Goal: Transaction & Acquisition: Obtain resource

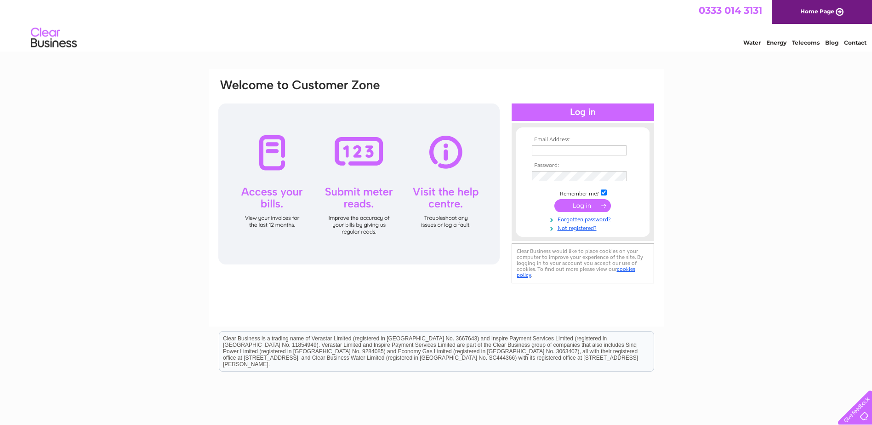
type input "[EMAIL_ADDRESS][DOMAIN_NAME]"
click at [567, 205] on input "submit" at bounding box center [582, 205] width 57 height 13
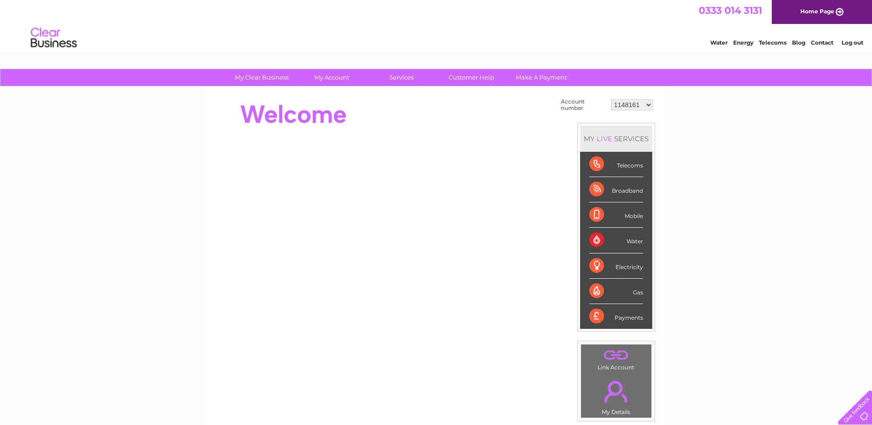
click at [644, 104] on select "1148161 30279462 30282852 30283178" at bounding box center [632, 104] width 42 height 11
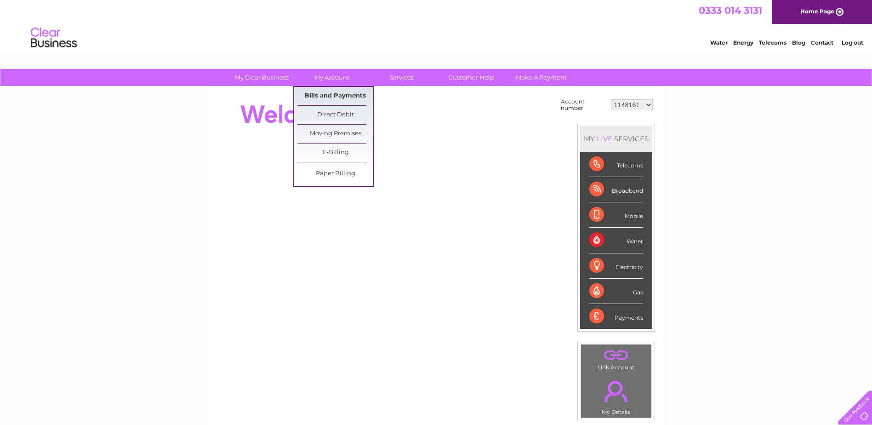
click at [330, 94] on link "Bills and Payments" at bounding box center [335, 96] width 76 height 18
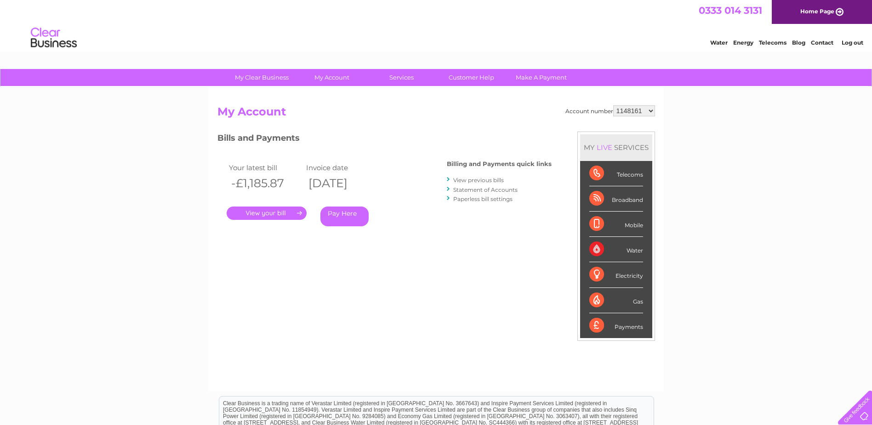
click at [281, 213] on link "." at bounding box center [267, 212] width 80 height 13
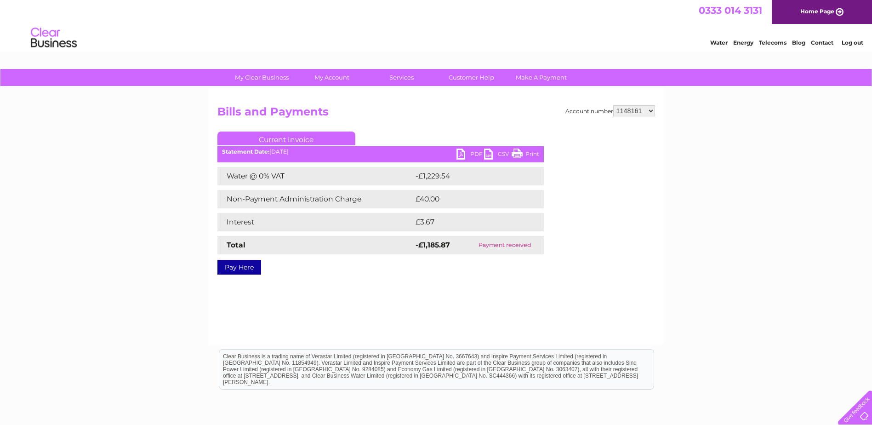
click at [471, 156] on link "PDF" at bounding box center [470, 154] width 28 height 13
click at [622, 109] on select "1148161 30279462 30282852 30283178" at bounding box center [634, 110] width 42 height 11
select select "30279462"
click at [613, 105] on select "1148161 30279462 30282852 30283178" at bounding box center [634, 110] width 42 height 11
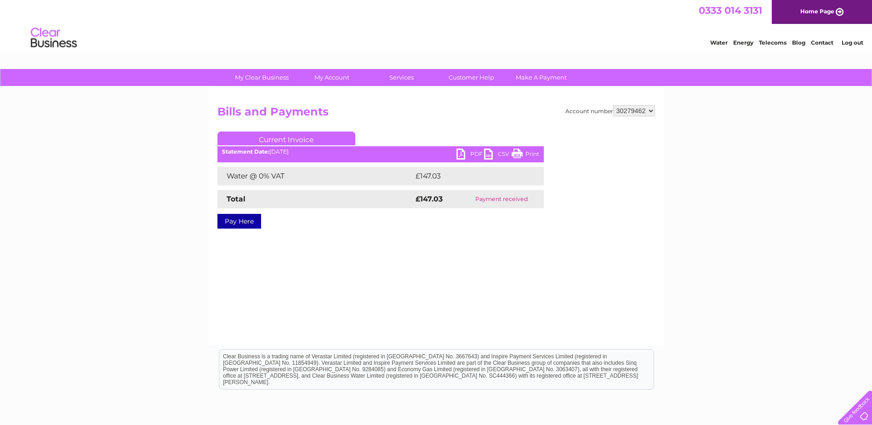
click at [649, 106] on select "1148161 30279462 30282852 30283178" at bounding box center [634, 110] width 42 height 11
click at [639, 114] on select "1148161 30279462 30282852 30283178" at bounding box center [634, 110] width 42 height 11
select select "30282852"
click at [613, 105] on select "1148161 30279462 30282852 30283178" at bounding box center [634, 110] width 42 height 11
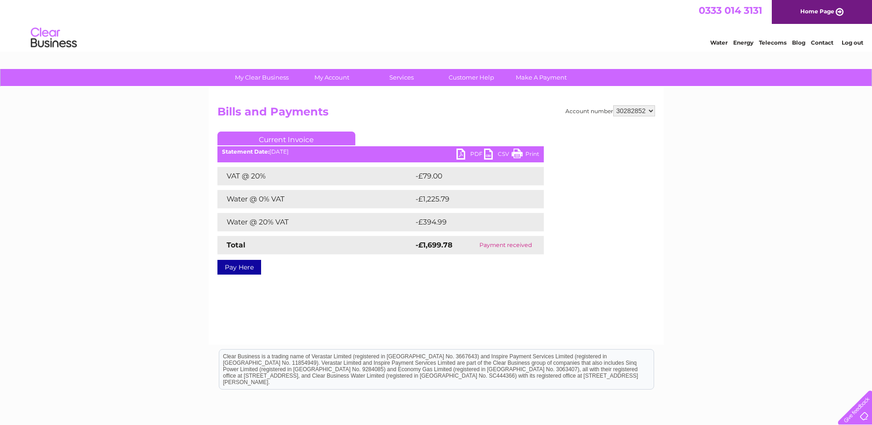
click at [469, 154] on link "PDF" at bounding box center [470, 154] width 28 height 13
click at [633, 116] on select "1148161 30279462 30282852 30283178" at bounding box center [634, 110] width 42 height 11
select select "30283178"
click at [613, 105] on select "1148161 30279462 30282852 30283178" at bounding box center [634, 110] width 42 height 11
click at [641, 113] on select "1148161 30279462 30282852 30283178" at bounding box center [634, 110] width 42 height 11
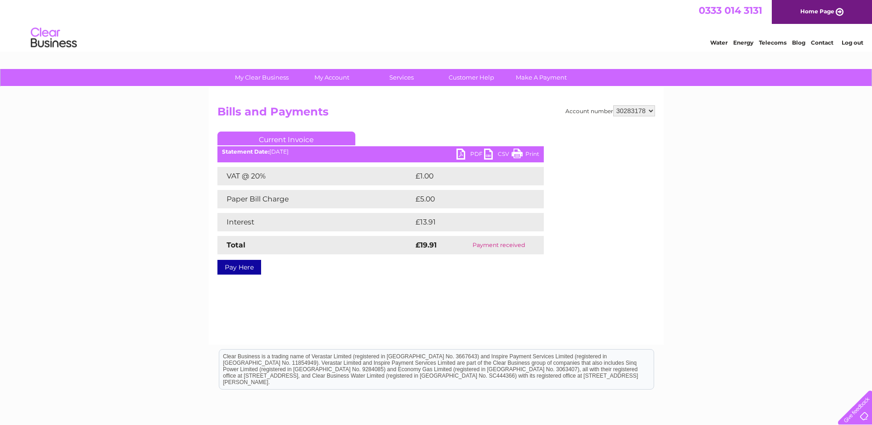
click at [852, 45] on link "Log out" at bounding box center [853, 42] width 22 height 7
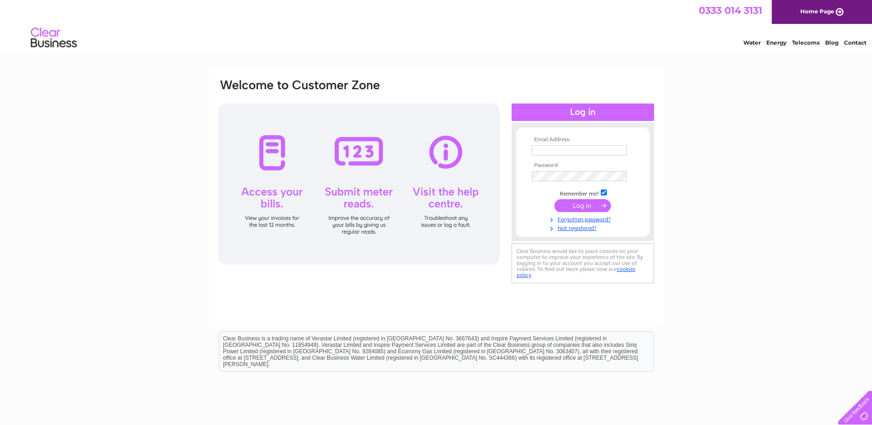
type input "[EMAIL_ADDRESS][DOMAIN_NAME]"
click at [621, 151] on input "Accounts@custodianreit.com" at bounding box center [579, 150] width 95 height 10
drag, startPoint x: 623, startPoint y: 149, endPoint x: 506, endPoint y: 138, distance: 117.7
click at [506, 138] on div "Email Address: Accounts@custodianreit.com Password:" at bounding box center [436, 182] width 438 height 208
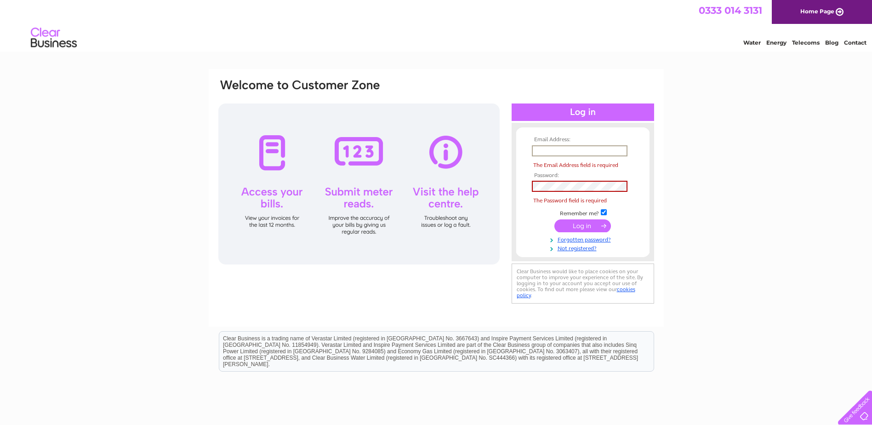
click at [545, 152] on input "text" at bounding box center [580, 150] width 96 height 11
click at [562, 150] on input "text" at bounding box center [580, 150] width 96 height 11
type input "Chantelle.Hoolahan@custodiancapital.com"
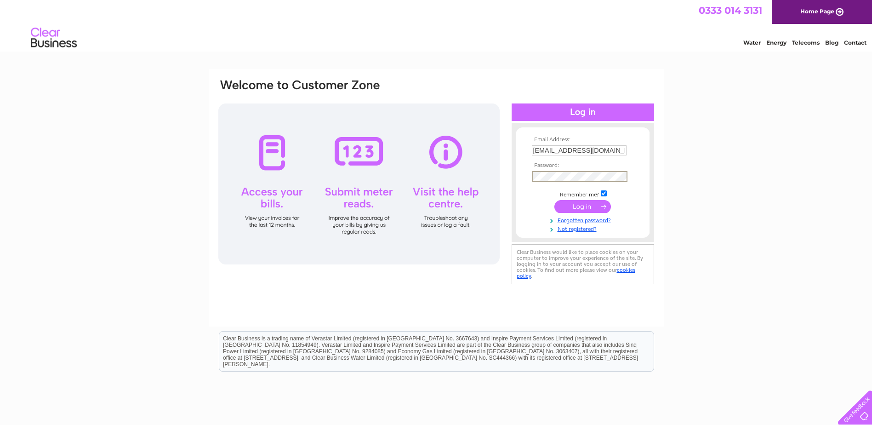
click at [554, 200] on input "submit" at bounding box center [582, 206] width 57 height 13
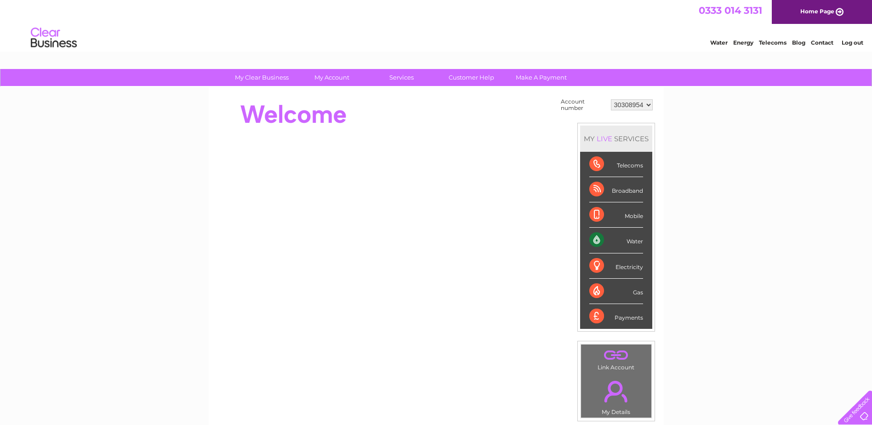
click at [644, 102] on select "30308954" at bounding box center [632, 104] width 42 height 11
click at [611, 99] on select "30308954" at bounding box center [632, 104] width 42 height 11
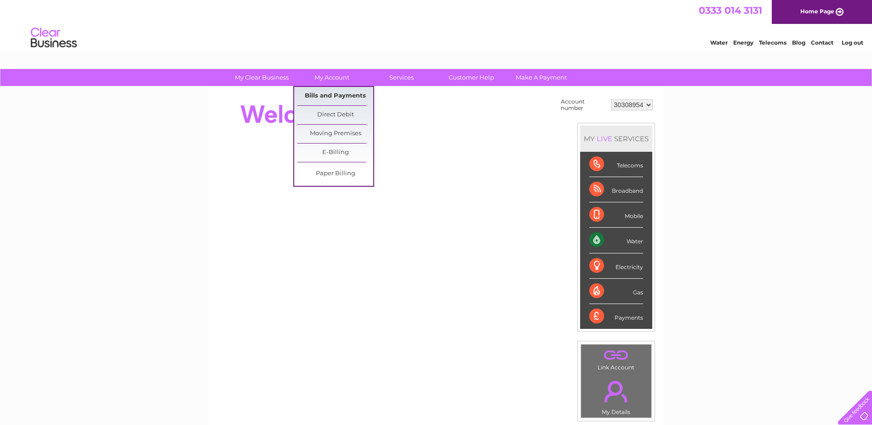
click at [339, 95] on link "Bills and Payments" at bounding box center [335, 96] width 76 height 18
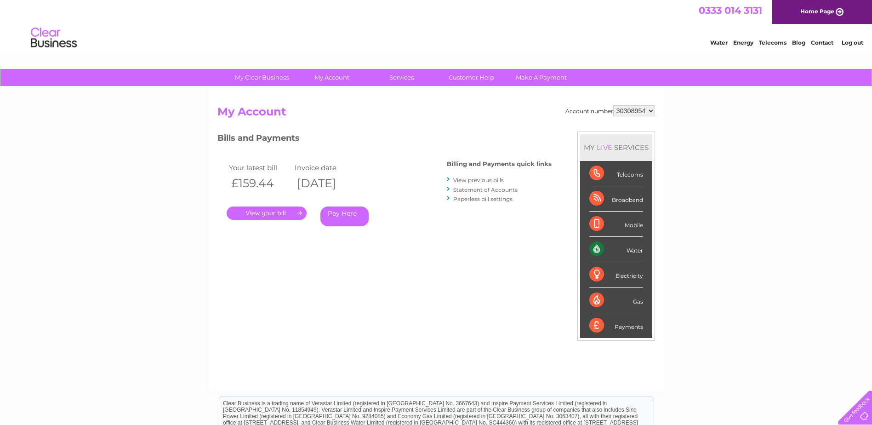
click at [286, 211] on link "." at bounding box center [267, 212] width 80 height 13
